Goal: Task Accomplishment & Management: Manage account settings

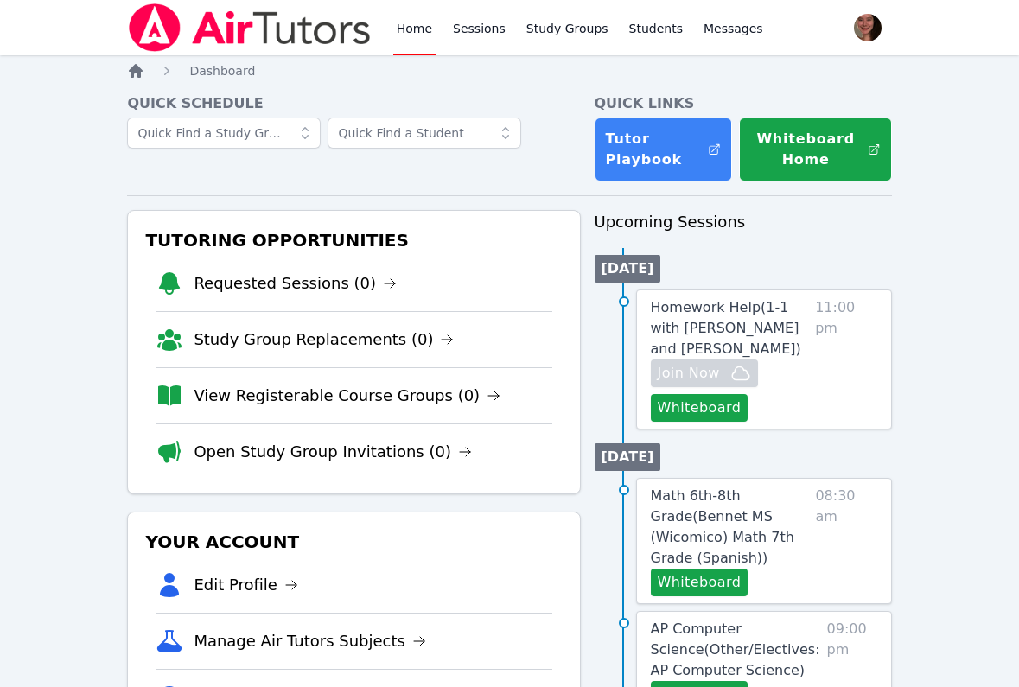
click at [138, 67] on icon "Breadcrumb" at bounding box center [136, 71] width 14 height 14
click at [309, 31] on img at bounding box center [249, 27] width 245 height 48
click at [151, 38] on img at bounding box center [249, 27] width 245 height 48
drag, startPoint x: 291, startPoint y: 284, endPoint x: 290, endPoint y: 298, distance: 13.9
click at [291, 284] on link "Requested Sessions (0)" at bounding box center [295, 283] width 203 height 24
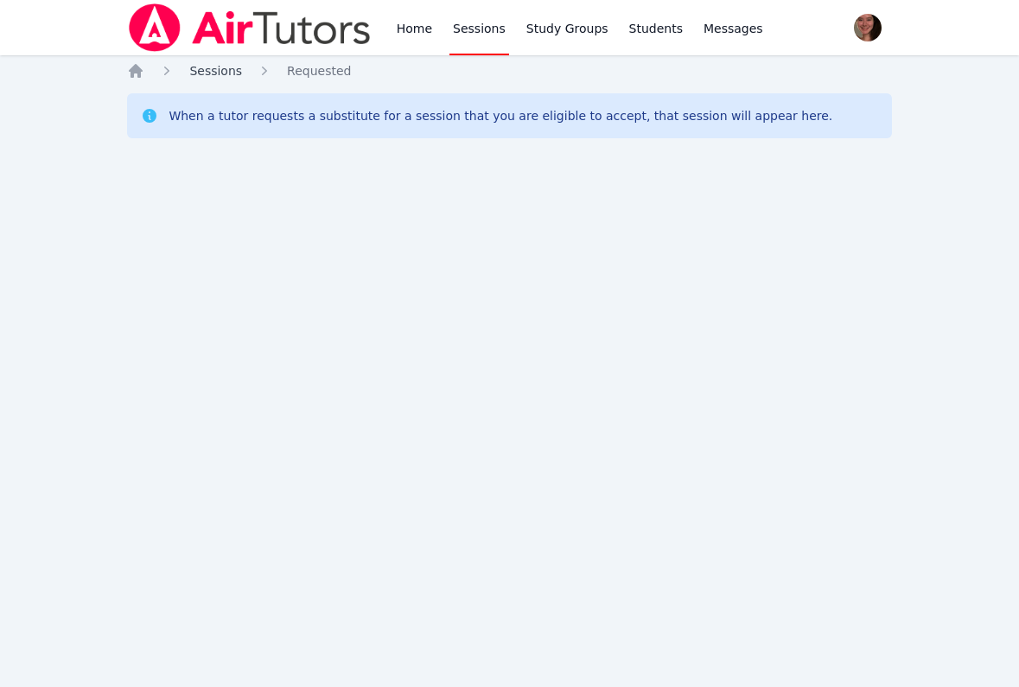
click at [215, 79] on link "Sessions" at bounding box center [215, 70] width 53 height 17
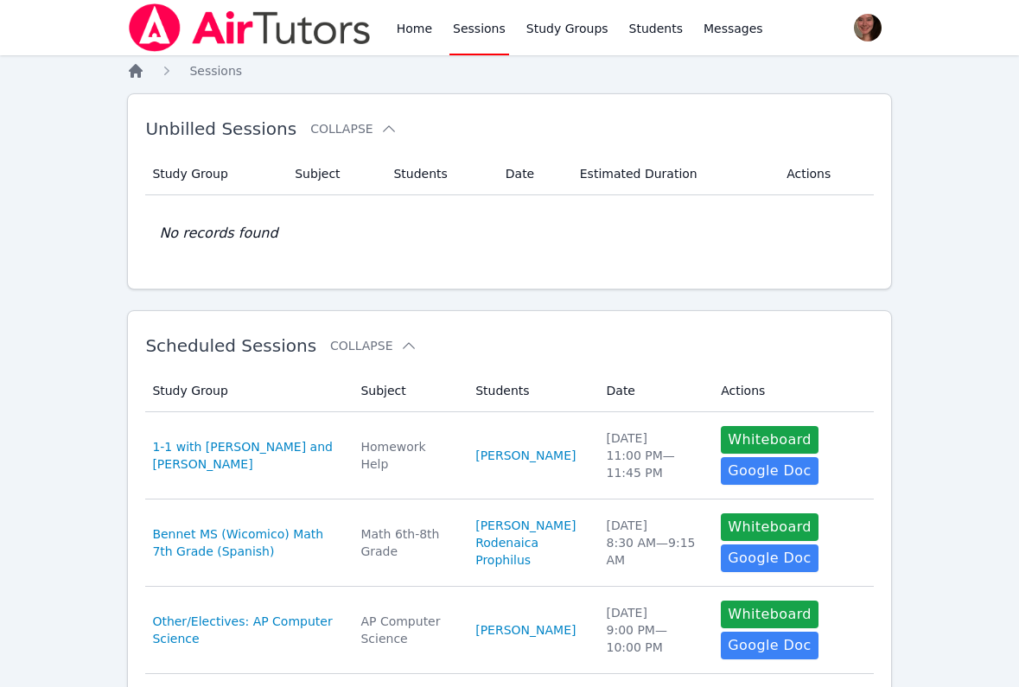
click at [135, 67] on icon "Breadcrumb" at bounding box center [136, 71] width 14 height 14
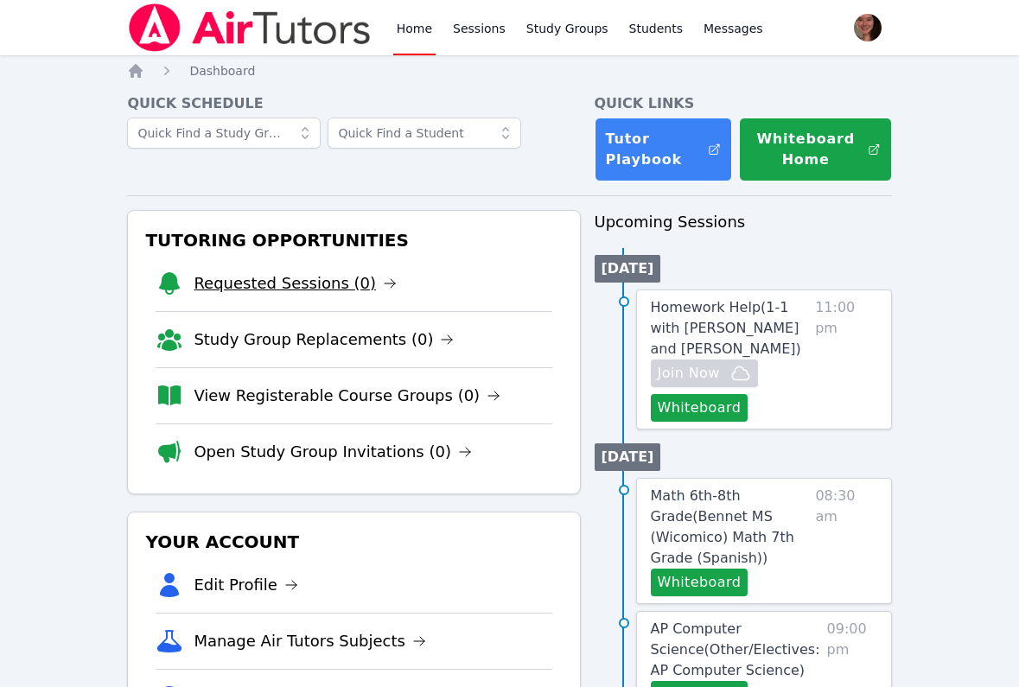
click at [231, 291] on link "Requested Sessions (0)" at bounding box center [295, 283] width 203 height 24
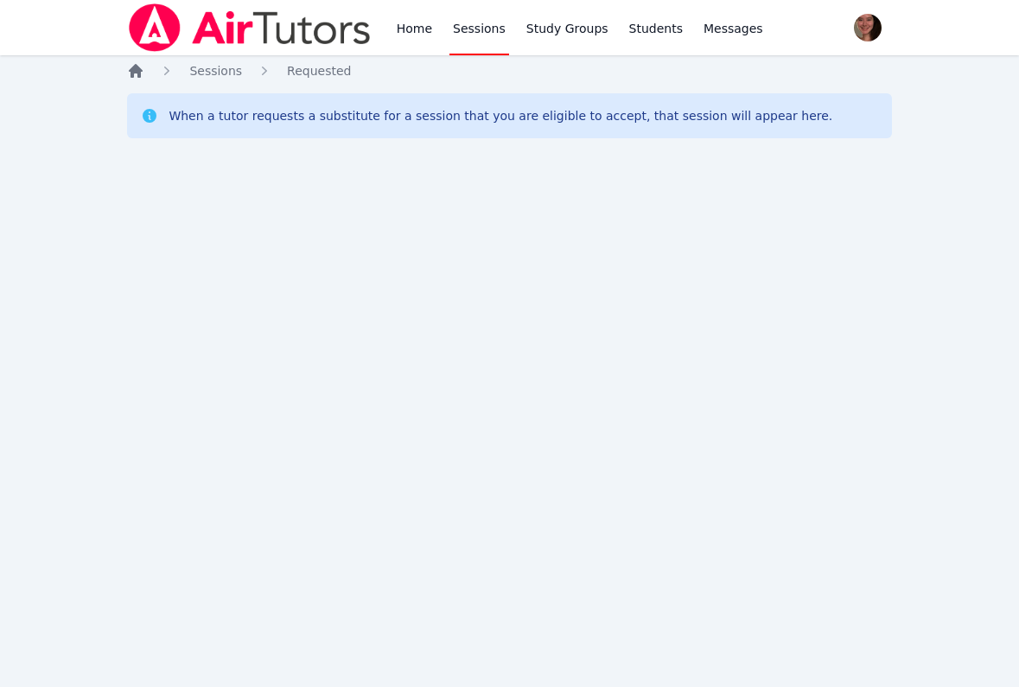
click at [132, 67] on icon "Breadcrumb" at bounding box center [135, 70] width 17 height 17
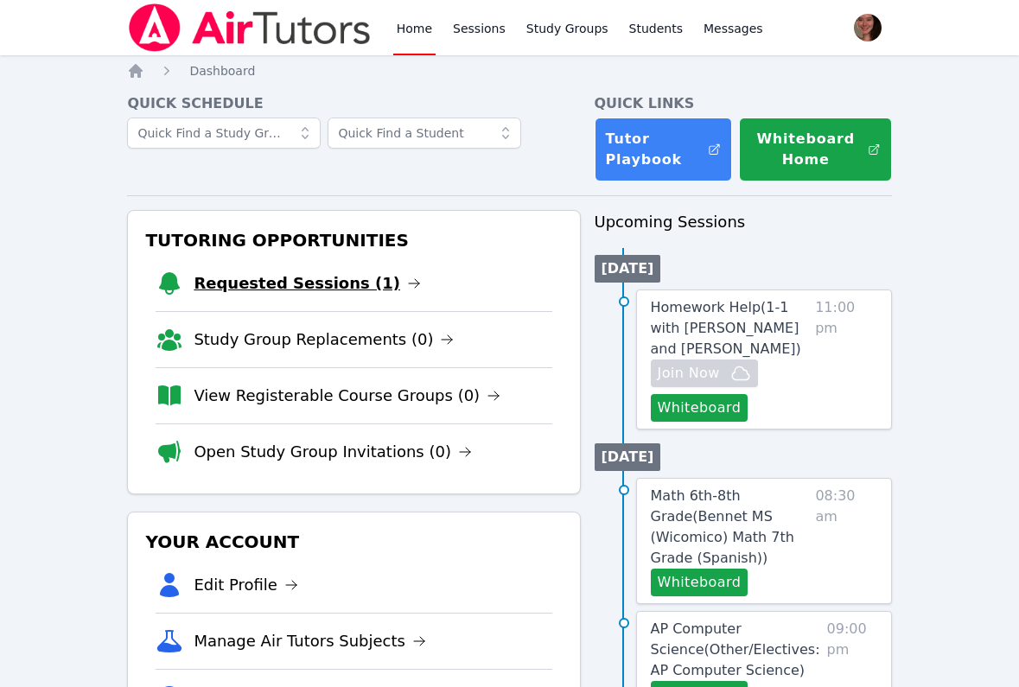
click at [323, 284] on link "Requested Sessions (1)" at bounding box center [307, 283] width 227 height 24
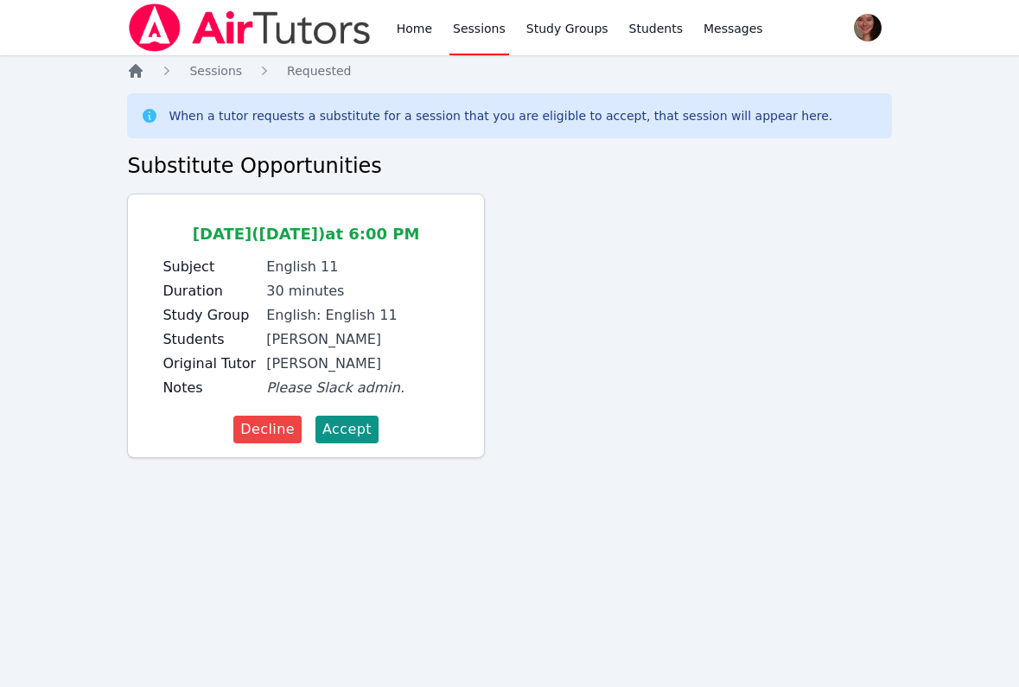
click at [133, 67] on icon "Breadcrumb" at bounding box center [136, 71] width 14 height 14
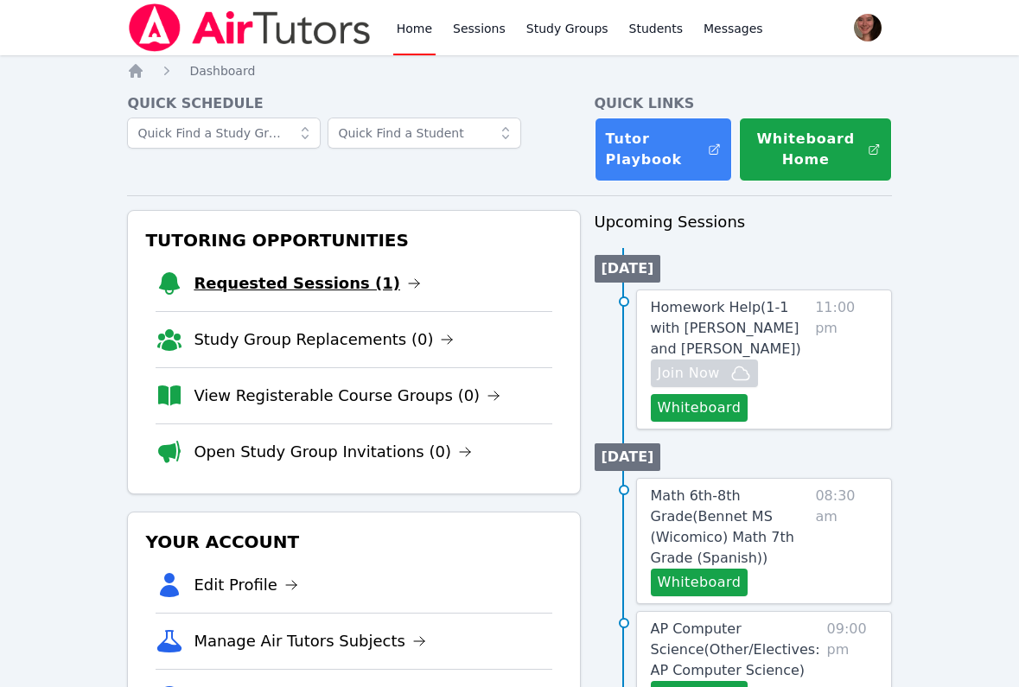
click at [300, 285] on link "Requested Sessions (1)" at bounding box center [307, 283] width 227 height 24
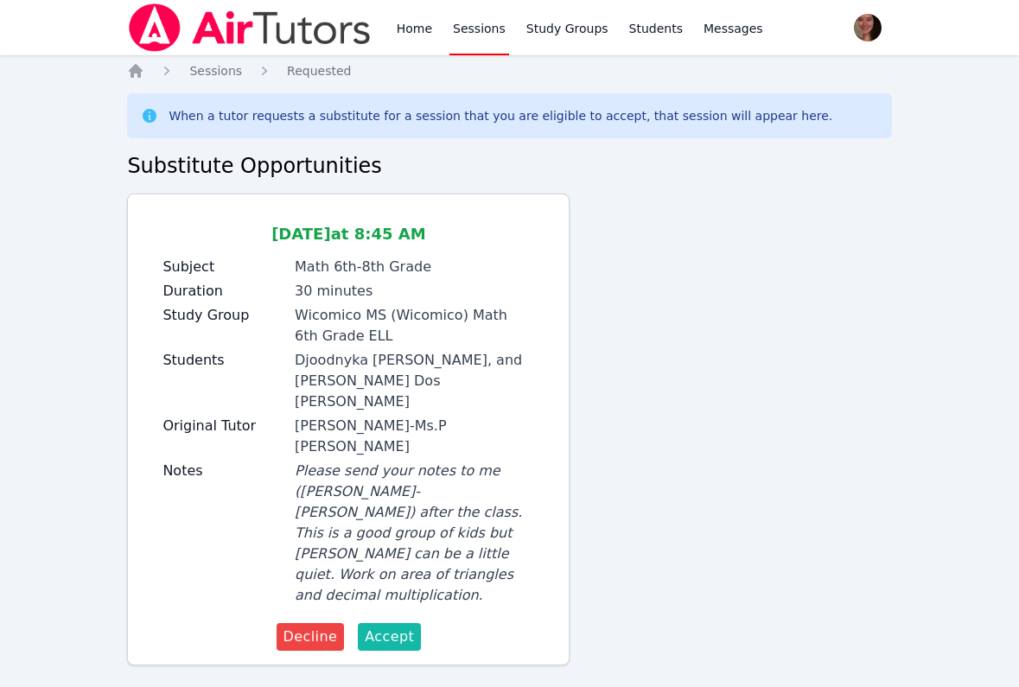
click at [379, 627] on span "Accept" at bounding box center [389, 637] width 49 height 21
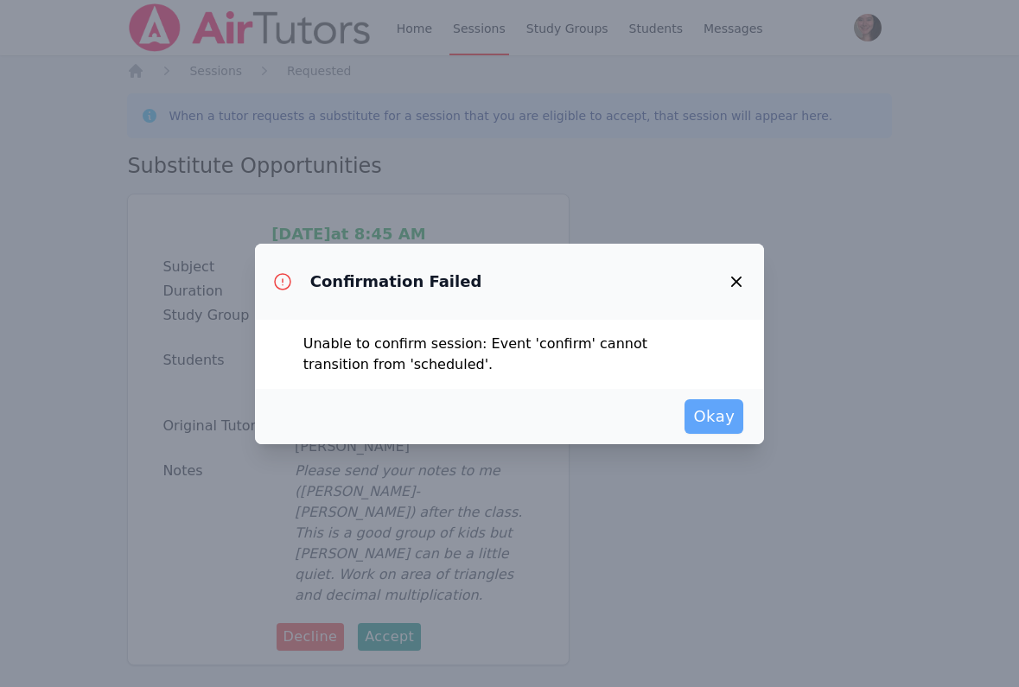
click at [722, 406] on span "Okay" at bounding box center [713, 417] width 41 height 24
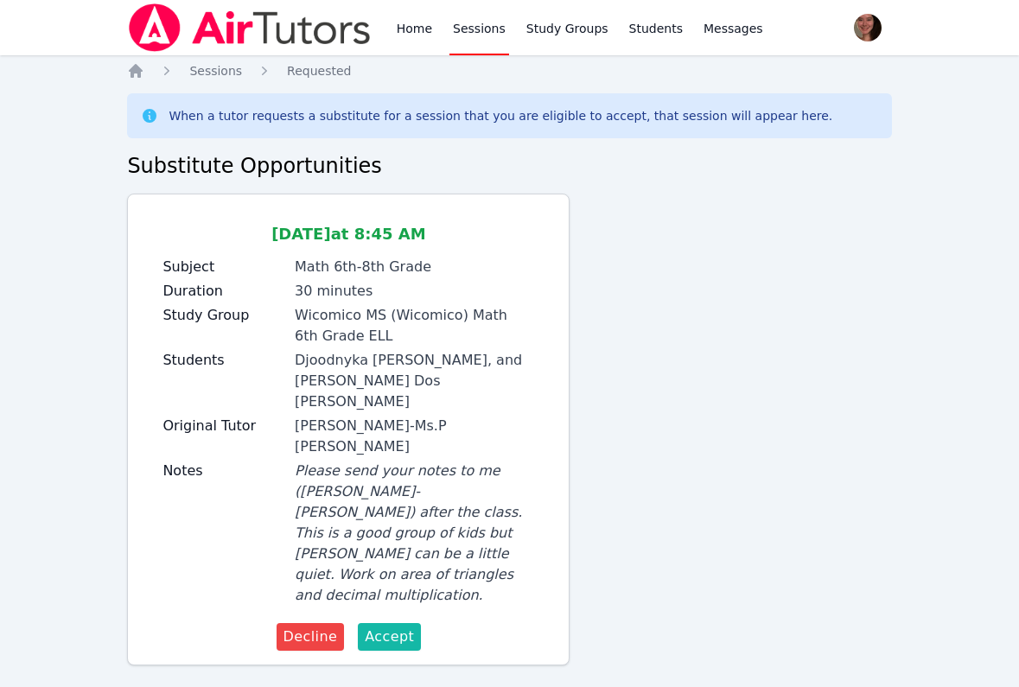
click at [397, 627] on span "Accept" at bounding box center [389, 637] width 49 height 21
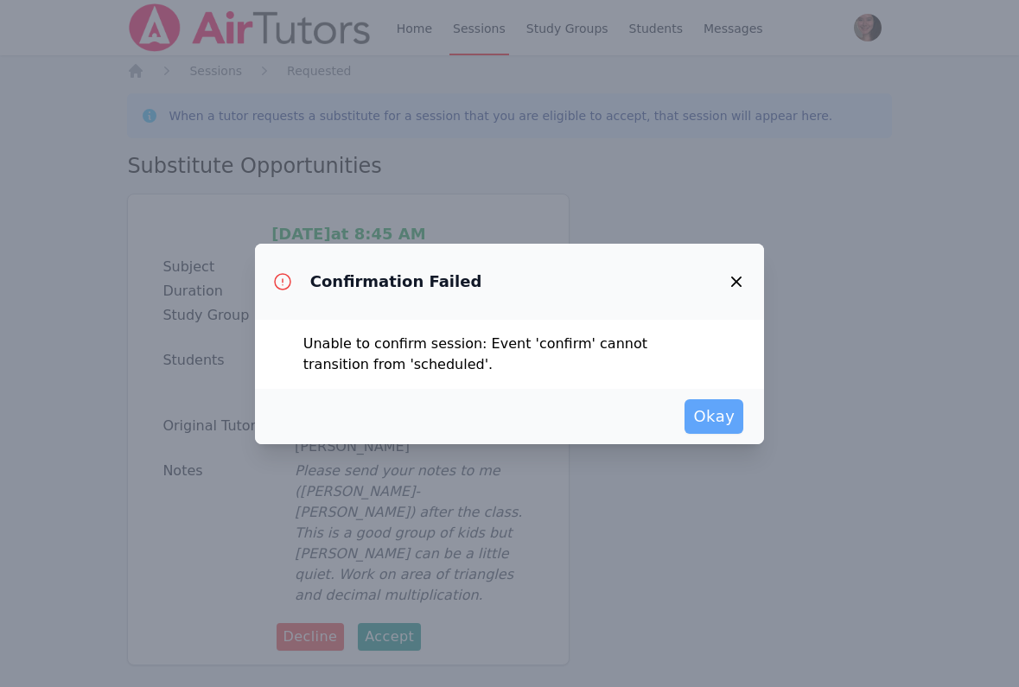
click at [706, 415] on span "Okay" at bounding box center [713, 417] width 41 height 24
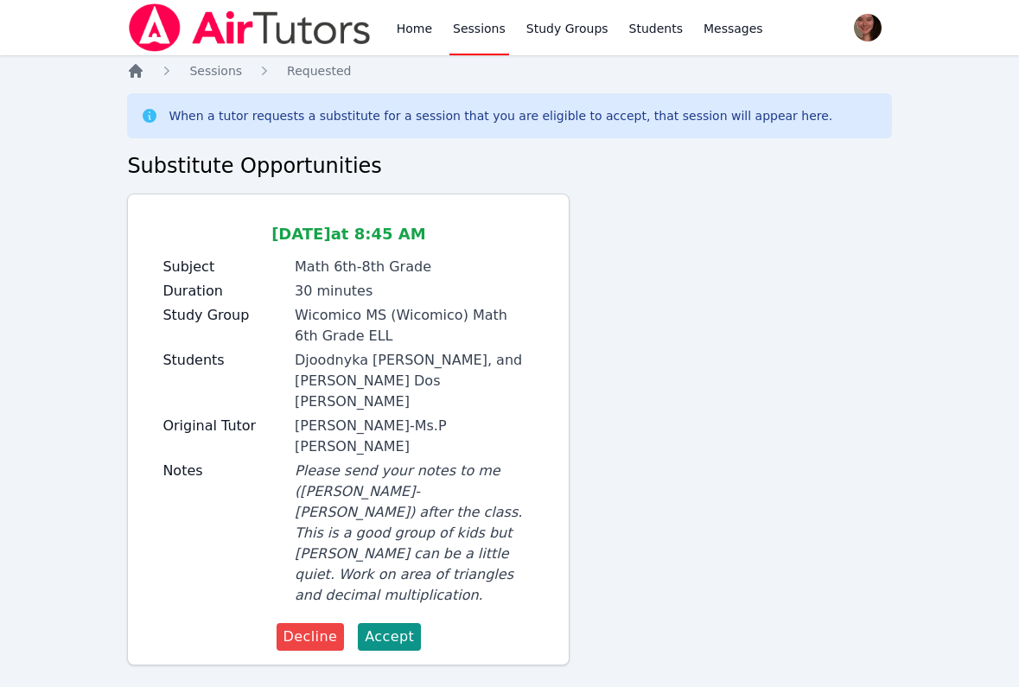
click at [134, 67] on icon "Breadcrumb" at bounding box center [136, 71] width 14 height 14
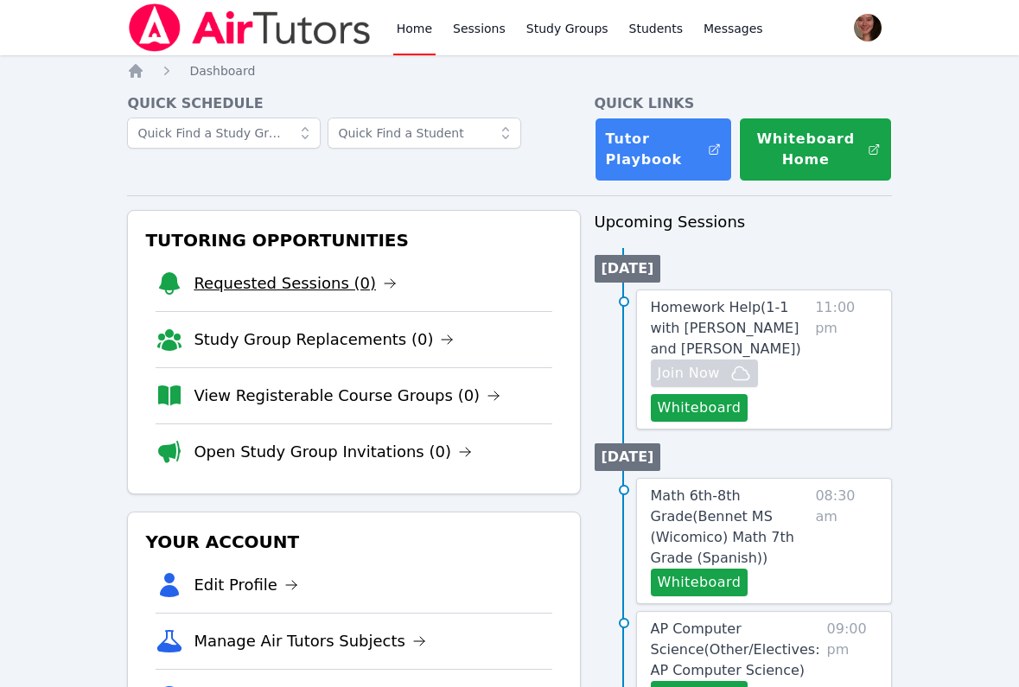
click at [252, 284] on link "Requested Sessions (0)" at bounding box center [295, 283] width 203 height 24
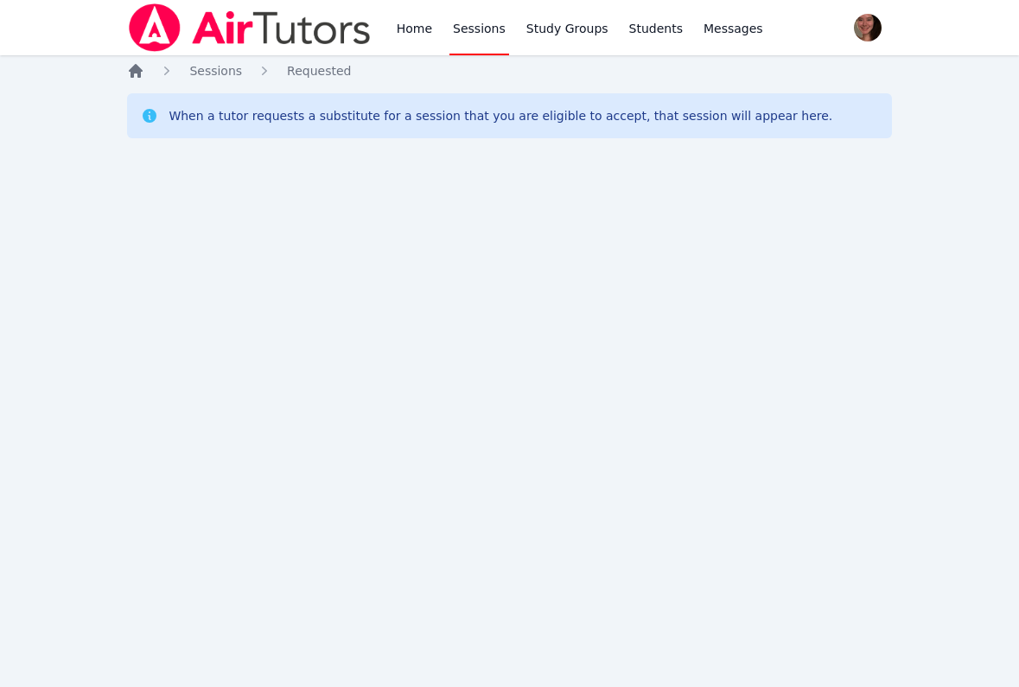
click at [143, 71] on icon "Breadcrumb" at bounding box center [135, 70] width 17 height 17
